Goal: Navigation & Orientation: Find specific page/section

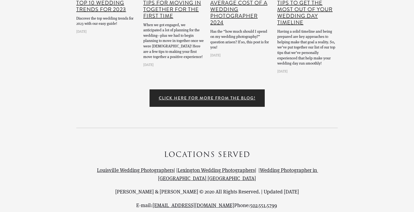
scroll to position [4842, 0]
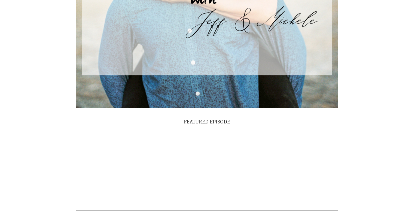
scroll to position [1690, 0]
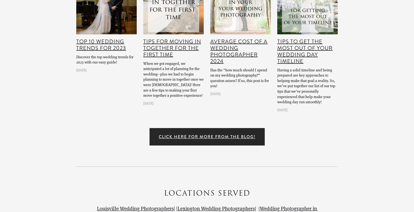
scroll to position [7049, 0]
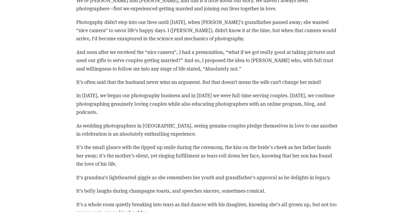
scroll to position [1091, 0]
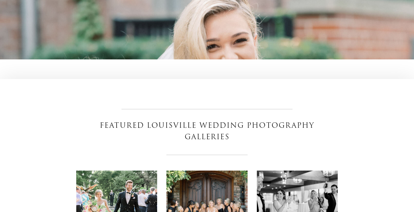
scroll to position [2844, 0]
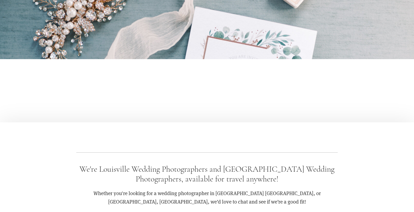
scroll to position [7049, 0]
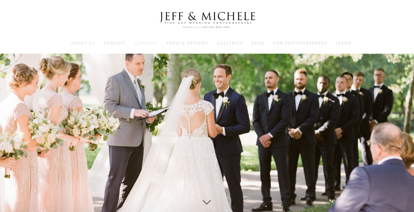
click at [155, 44] on span "Contact" at bounding box center [146, 43] width 23 height 5
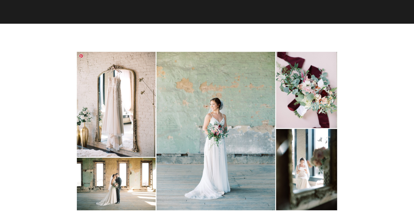
drag, startPoint x: 102, startPoint y: 117, endPoint x: 88, endPoint y: 93, distance: 27.6
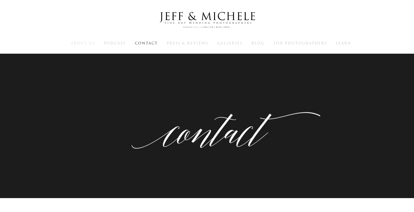
click at [87, 42] on span "About Us" at bounding box center [83, 43] width 24 height 5
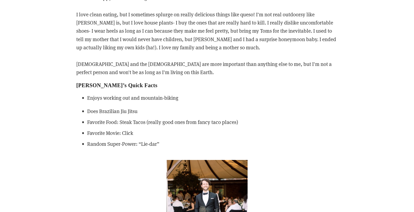
scroll to position [736, 0]
